Goal: Transaction & Acquisition: Purchase product/service

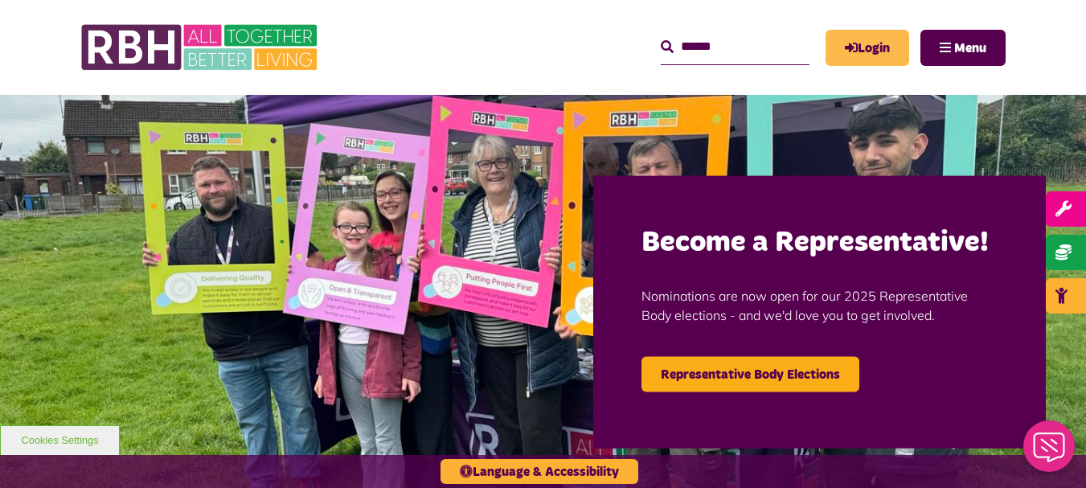
click at [859, 51] on link "Login" at bounding box center [868, 48] width 84 height 36
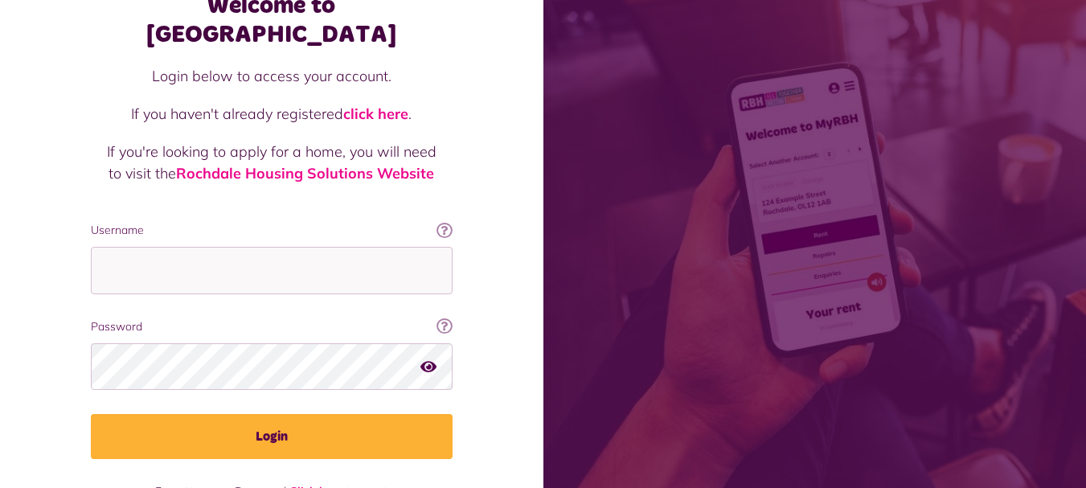
scroll to position [129, 0]
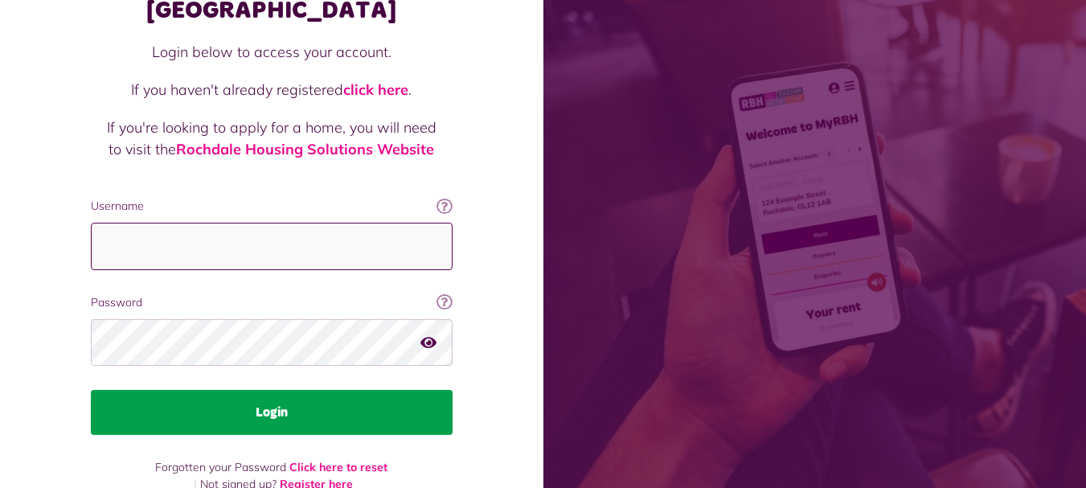
type input "**********"
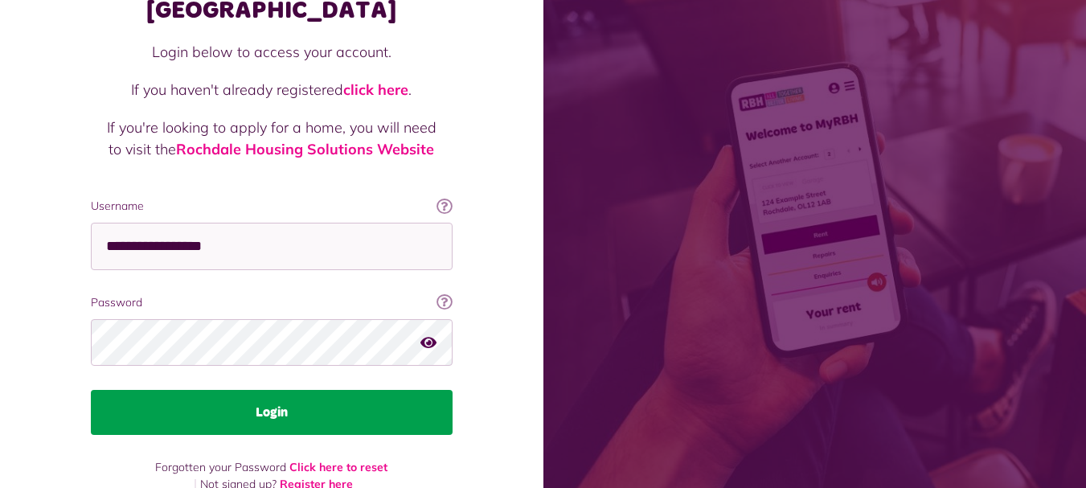
click at [252, 390] on button "Login" at bounding box center [272, 412] width 362 height 45
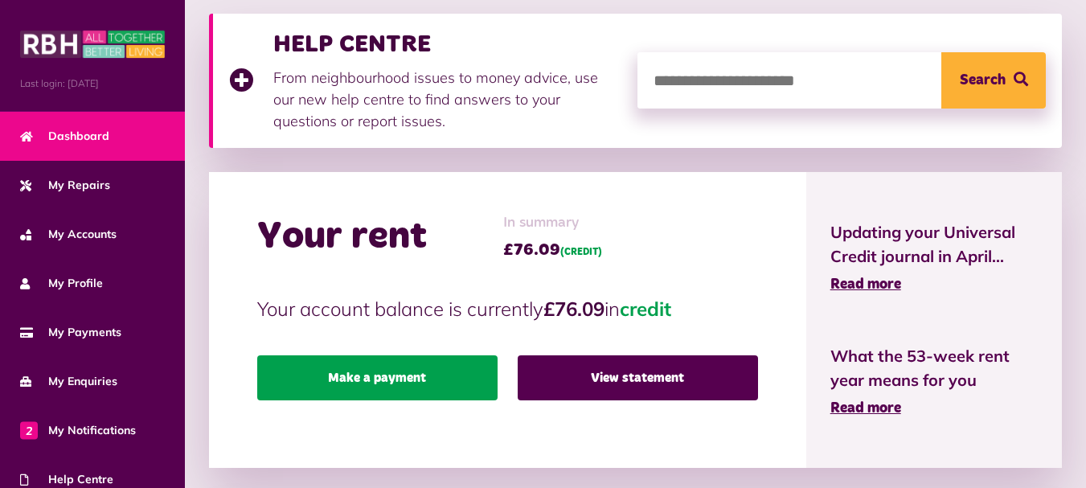
scroll to position [322, 0]
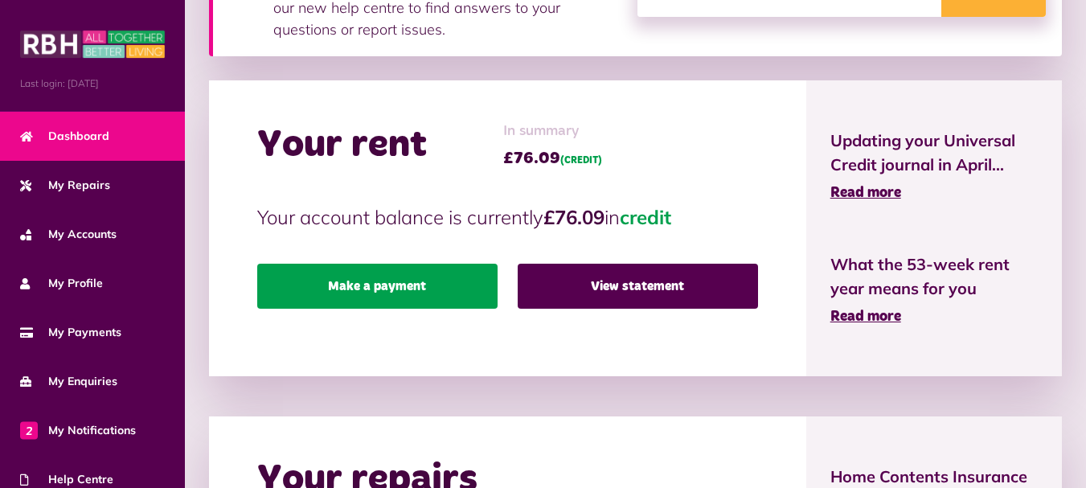
click at [396, 285] on link "Make a payment" at bounding box center [377, 286] width 240 height 45
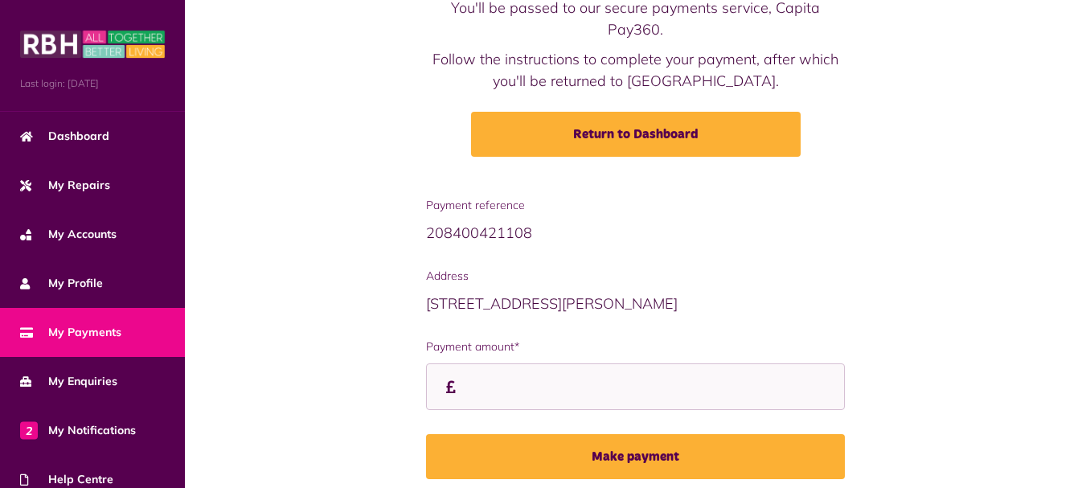
scroll to position [217, 0]
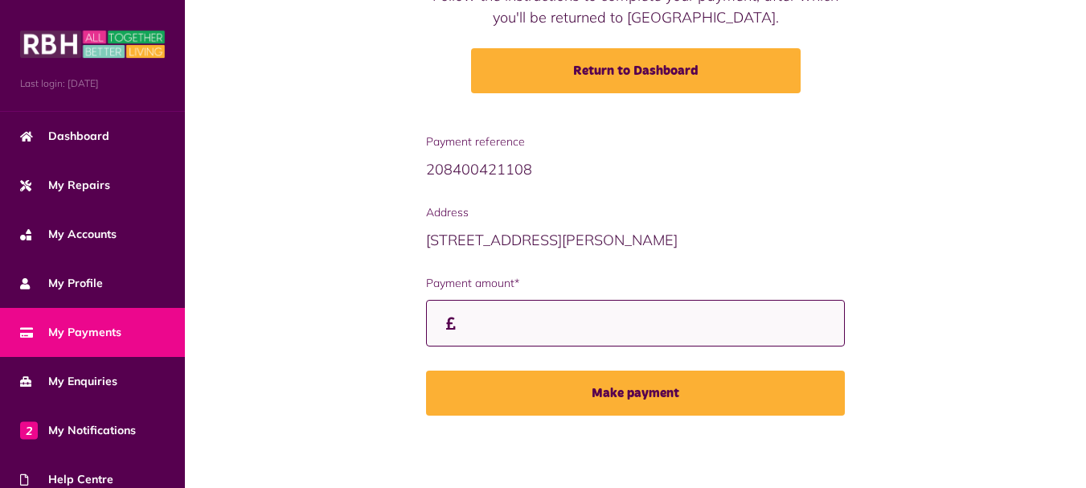
click at [461, 329] on input "Payment amount*" at bounding box center [635, 323] width 419 height 47
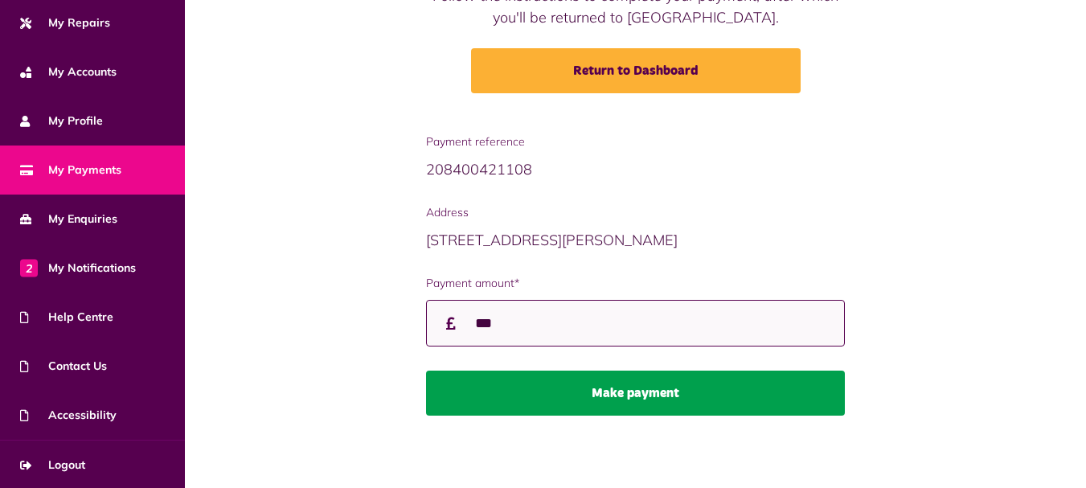
type input "***"
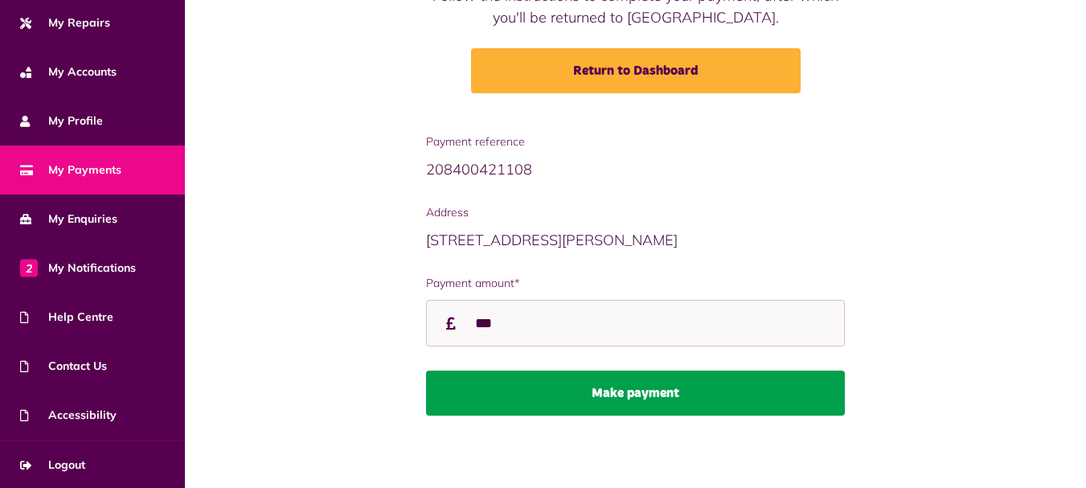
click at [629, 393] on button "Make payment" at bounding box center [635, 393] width 419 height 45
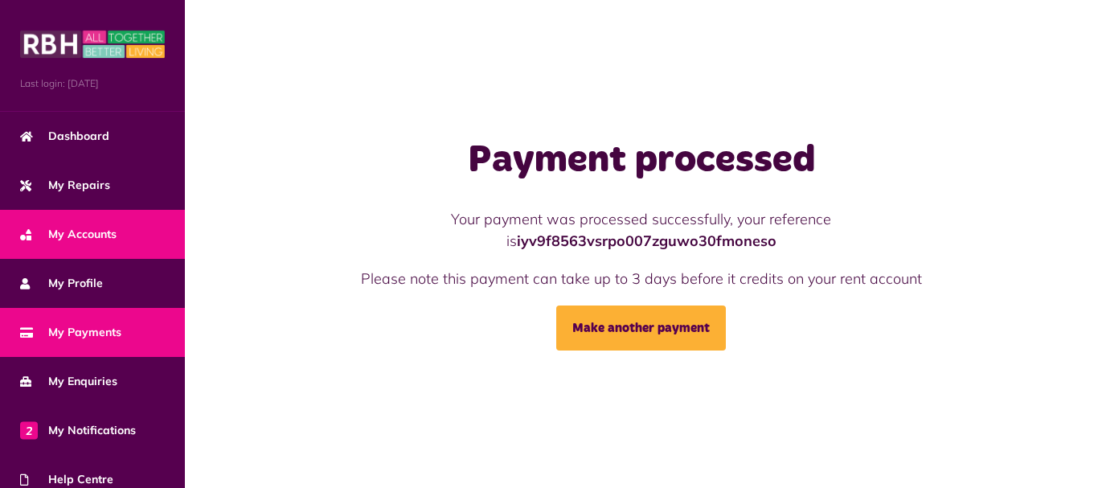
click at [82, 240] on span "My Accounts" at bounding box center [68, 234] width 96 height 17
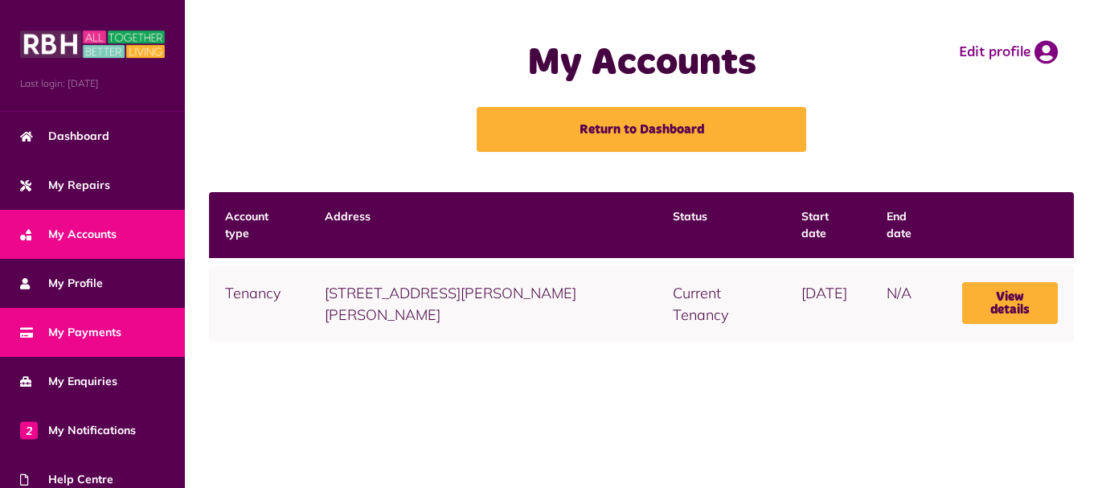
click at [90, 324] on span "My Payments" at bounding box center [70, 332] width 101 height 17
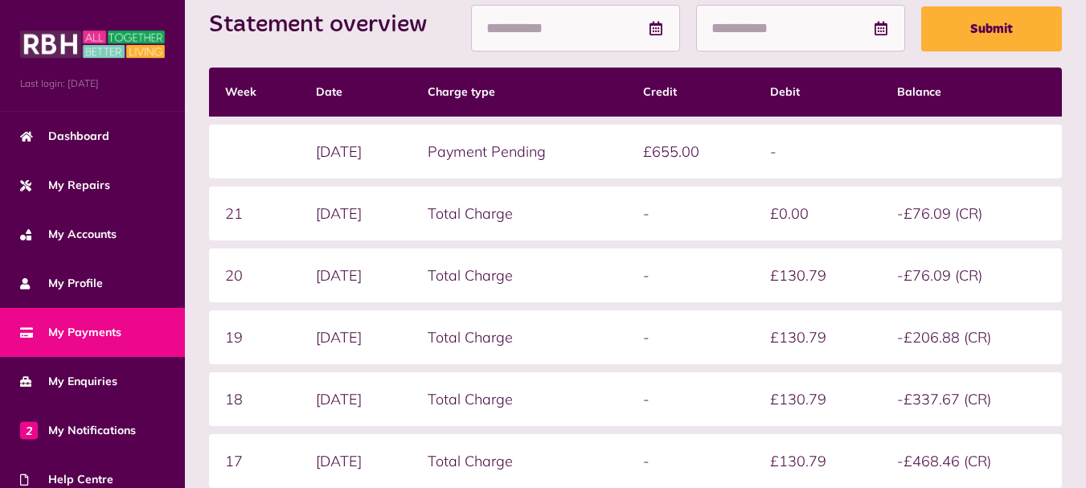
scroll to position [241, 0]
